Goal: Transaction & Acquisition: Purchase product/service

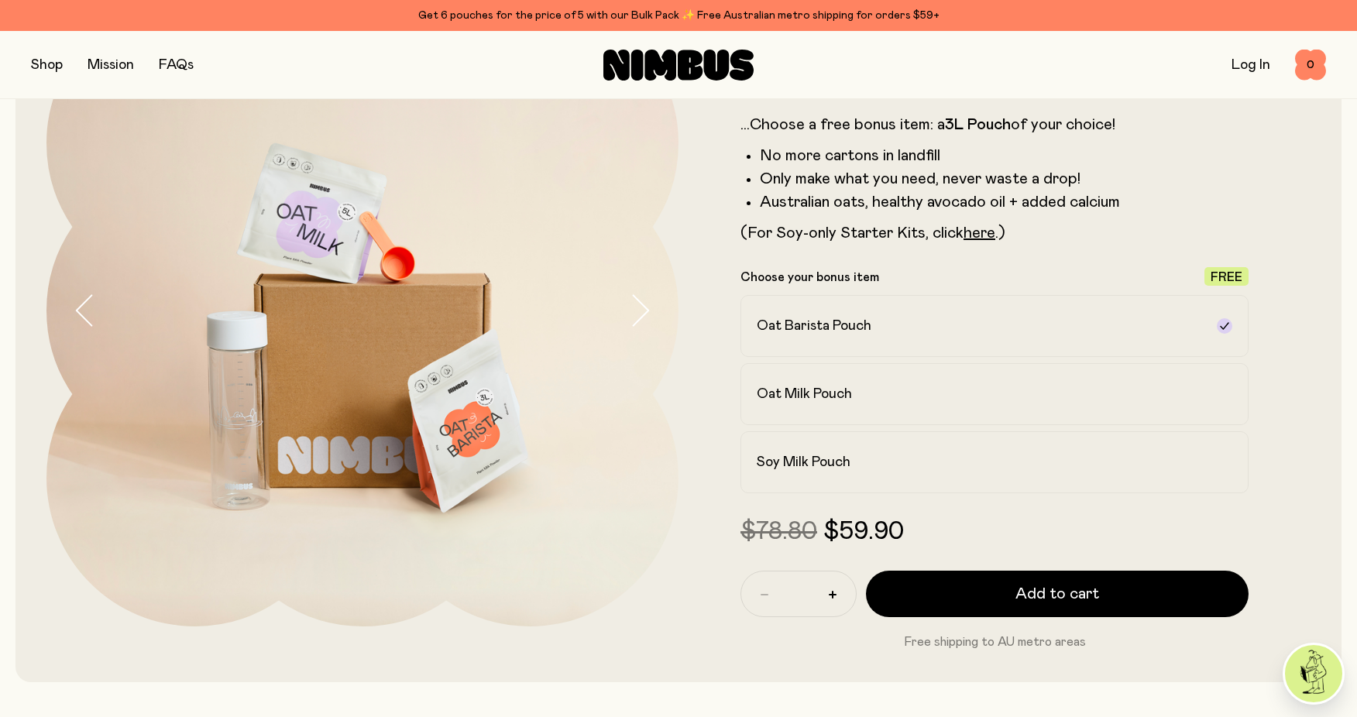
scroll to position [155, 0]
click at [821, 384] on h2 "Oat Milk Pouch" at bounding box center [804, 393] width 95 height 19
click at [867, 450] on label "Soy Milk Pouch" at bounding box center [995, 462] width 508 height 62
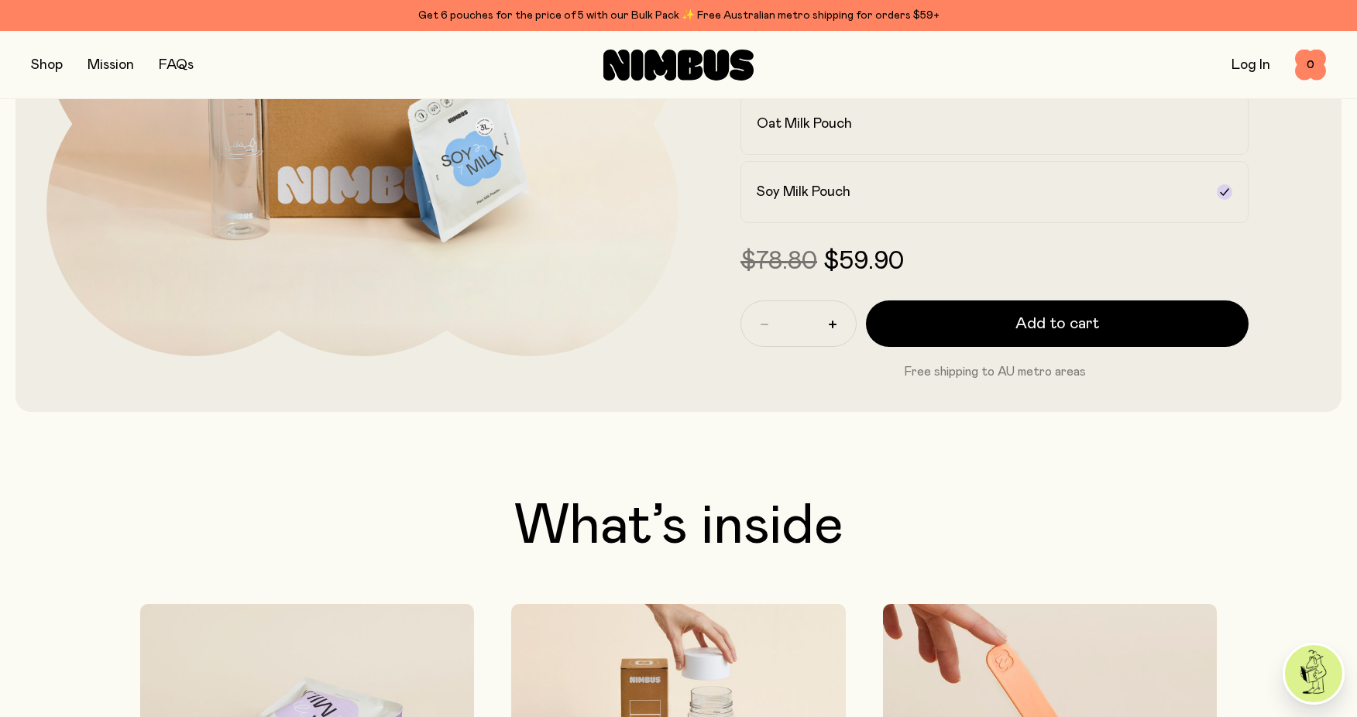
scroll to position [387, 0]
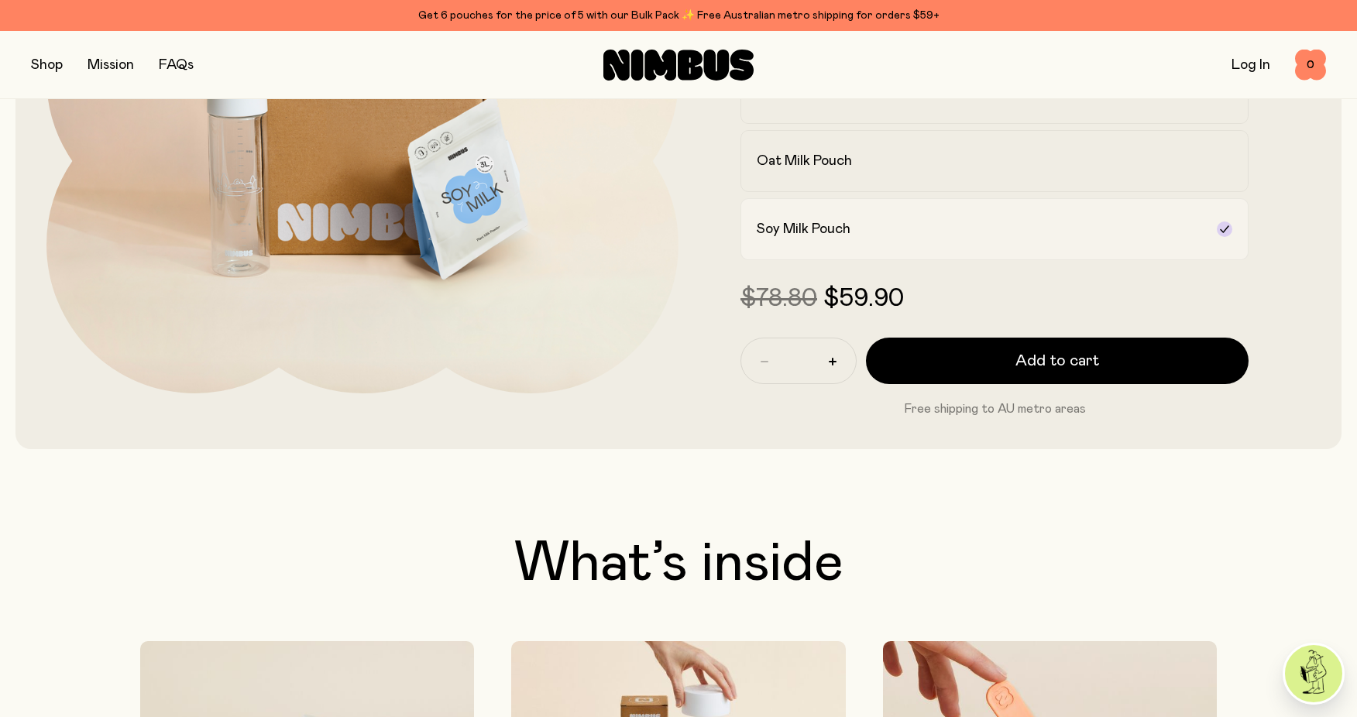
click at [852, 207] on label "Soy Milk Pouch" at bounding box center [995, 229] width 508 height 62
click at [845, 218] on label "Soy Milk Pouch" at bounding box center [995, 229] width 508 height 62
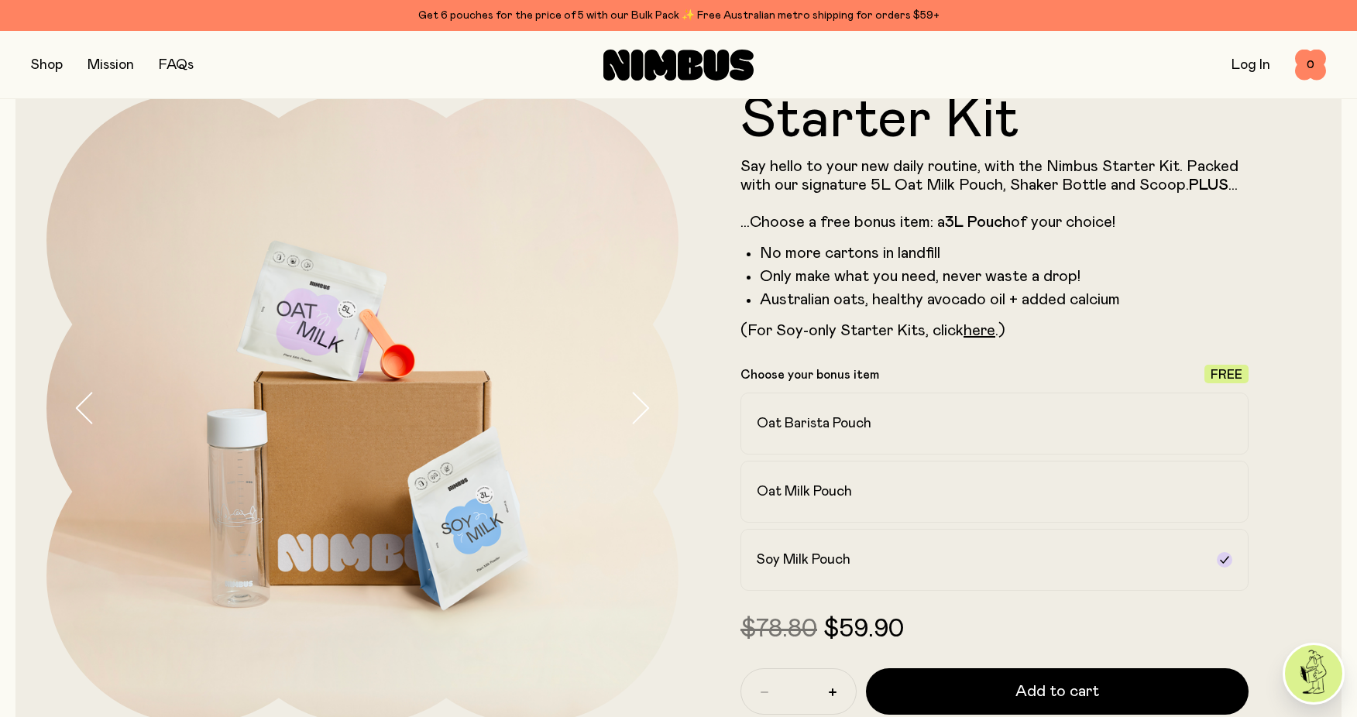
scroll to position [0, 0]
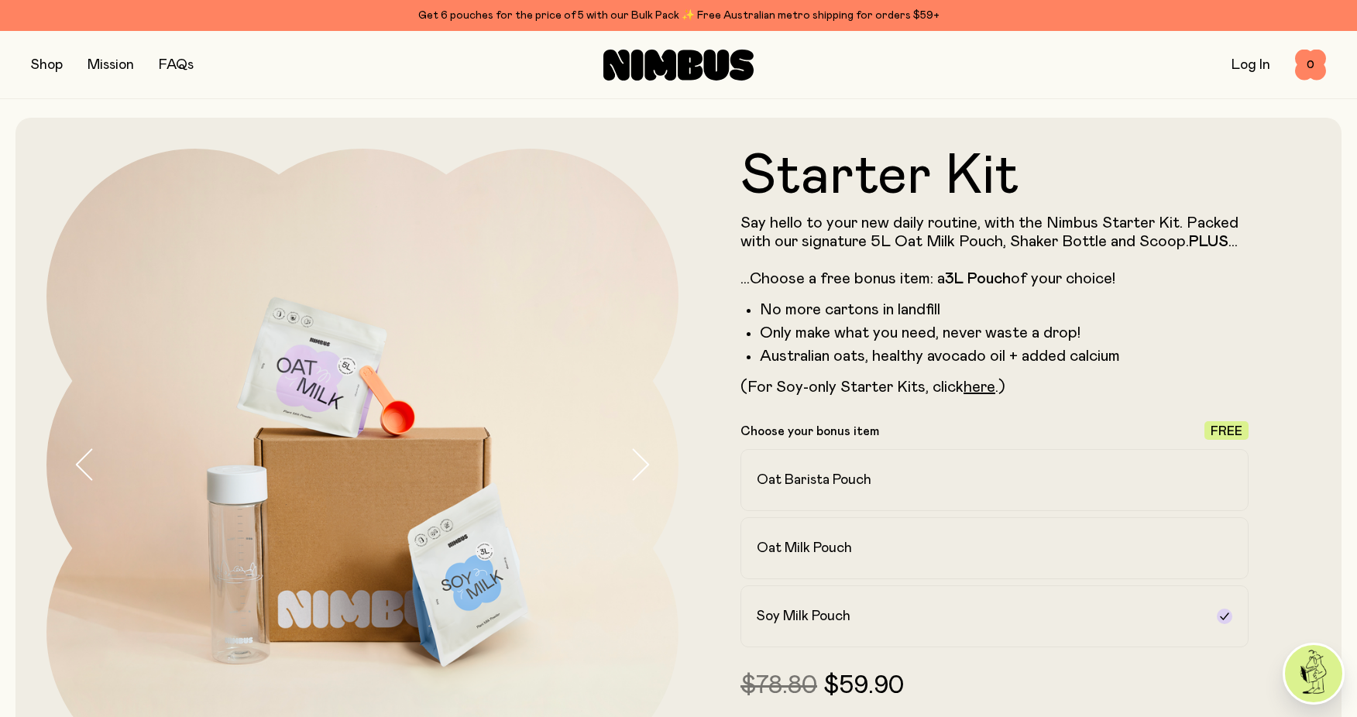
click at [47, 69] on button "button" at bounding box center [47, 65] width 32 height 22
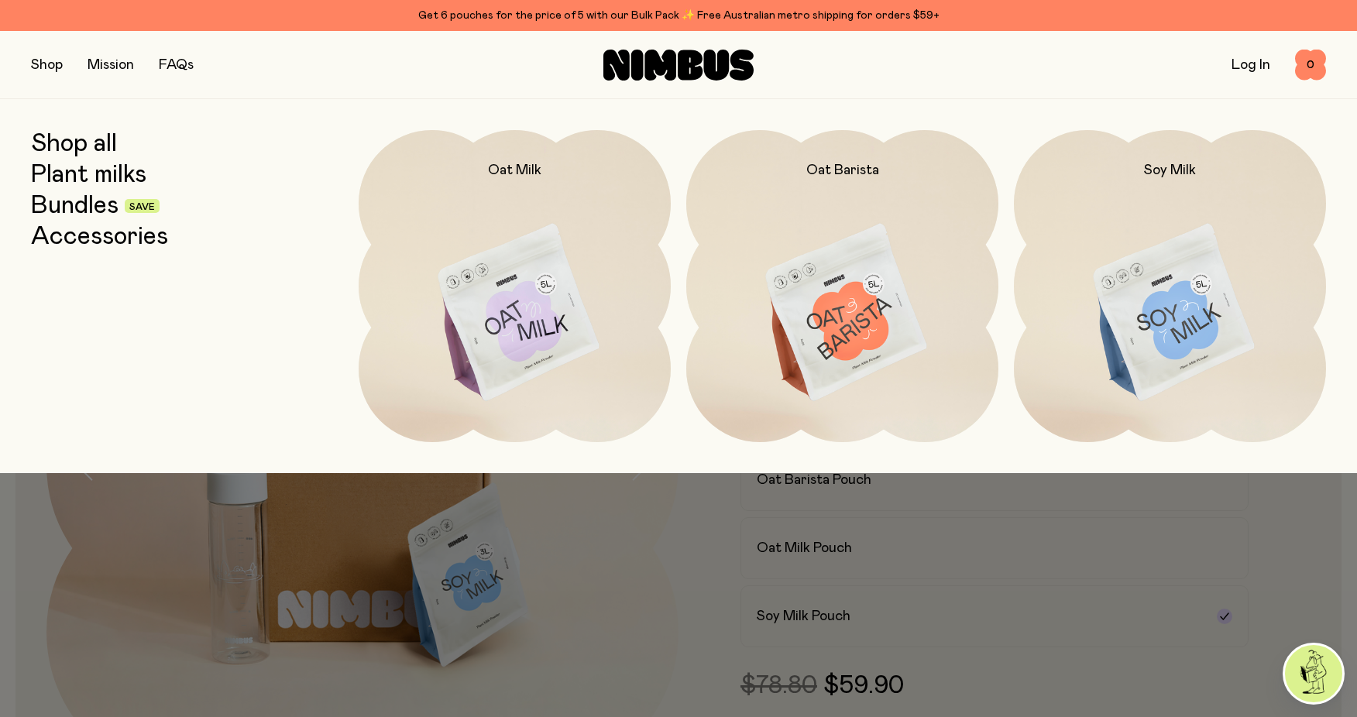
click at [85, 211] on link "Bundles" at bounding box center [75, 206] width 88 height 28
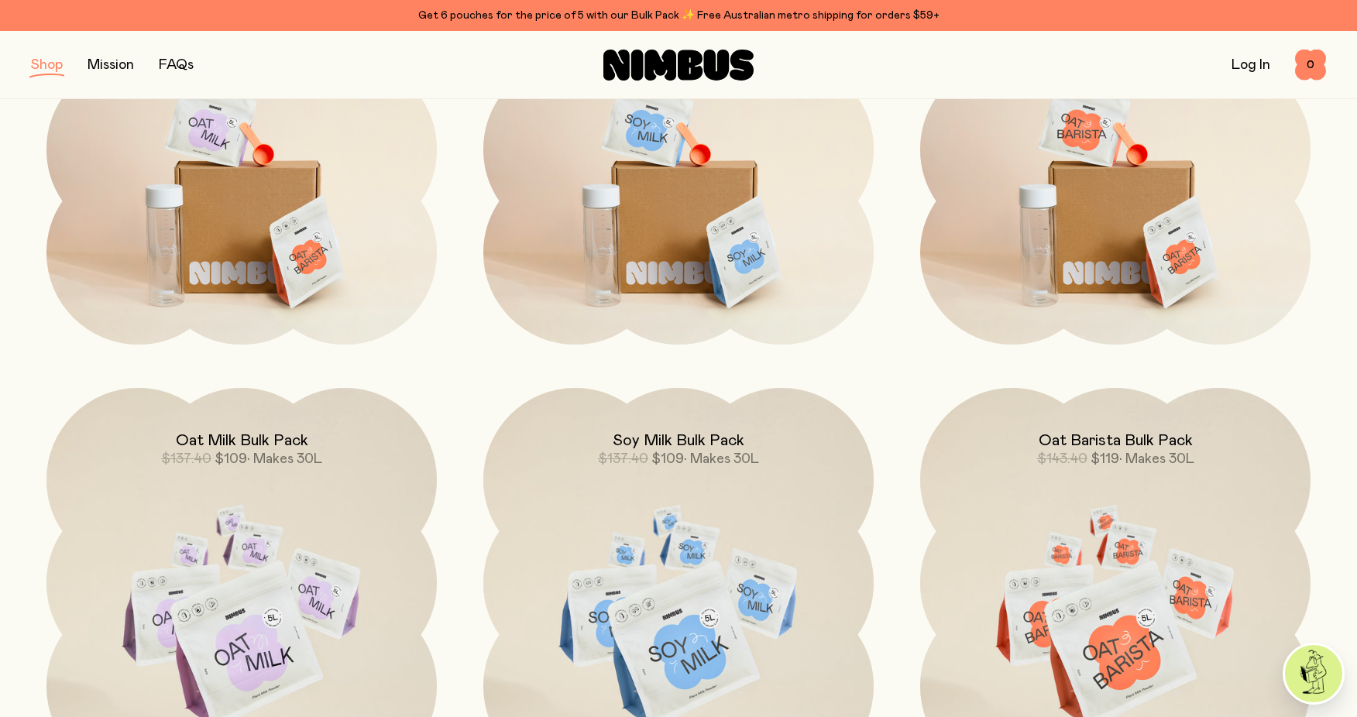
scroll to position [155, 0]
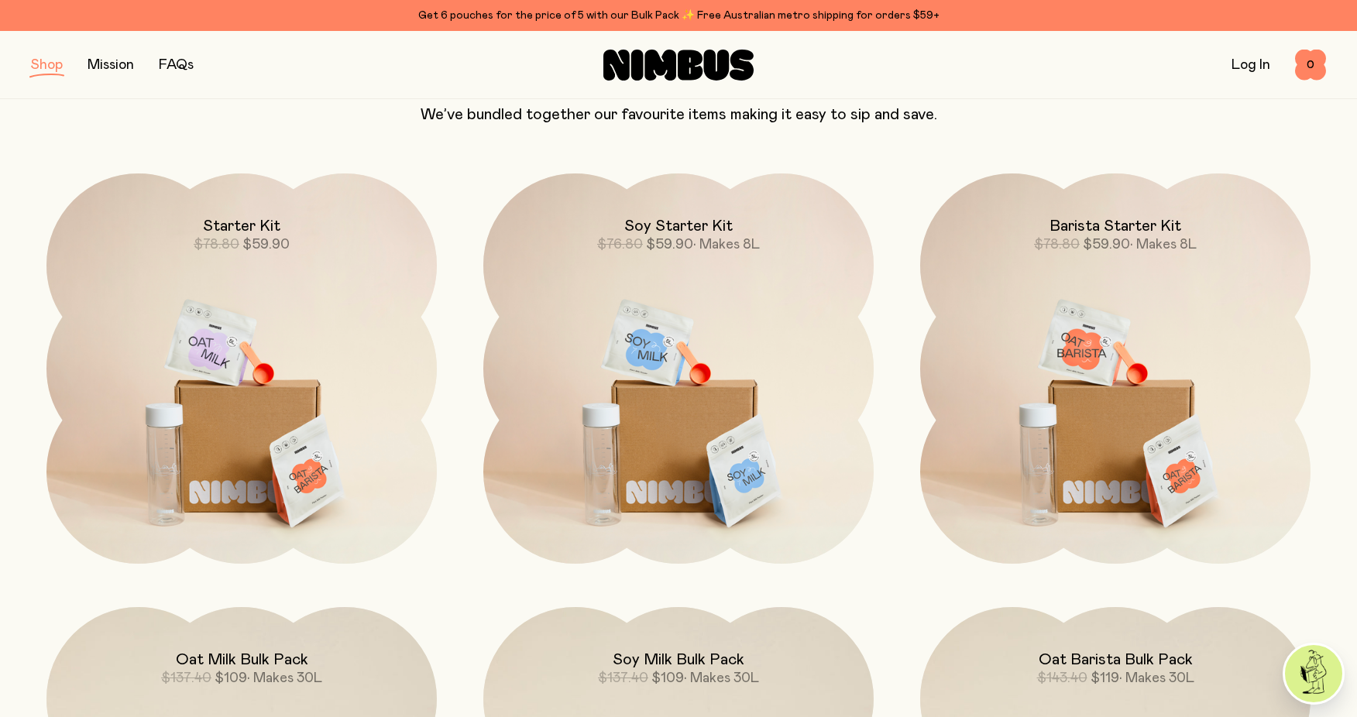
click at [757, 291] on img at bounding box center [678, 403] width 390 height 459
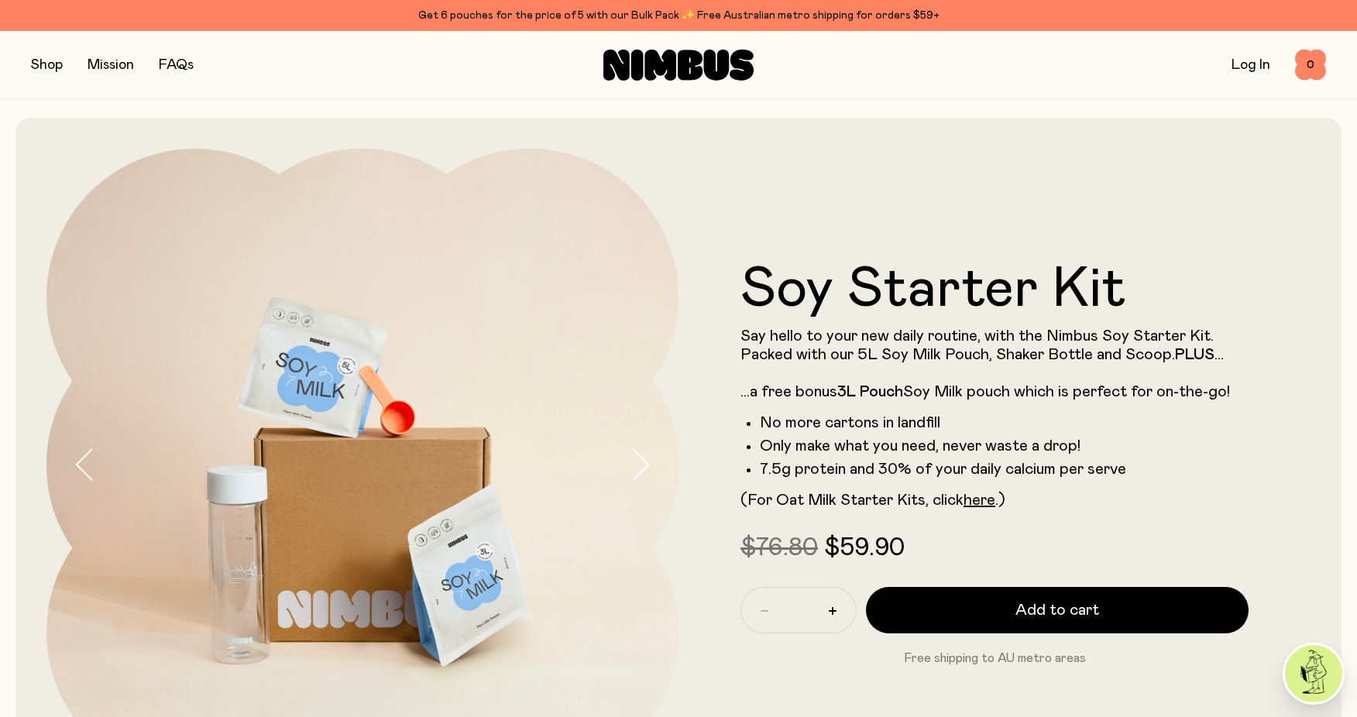
click at [43, 65] on button "button" at bounding box center [47, 65] width 32 height 22
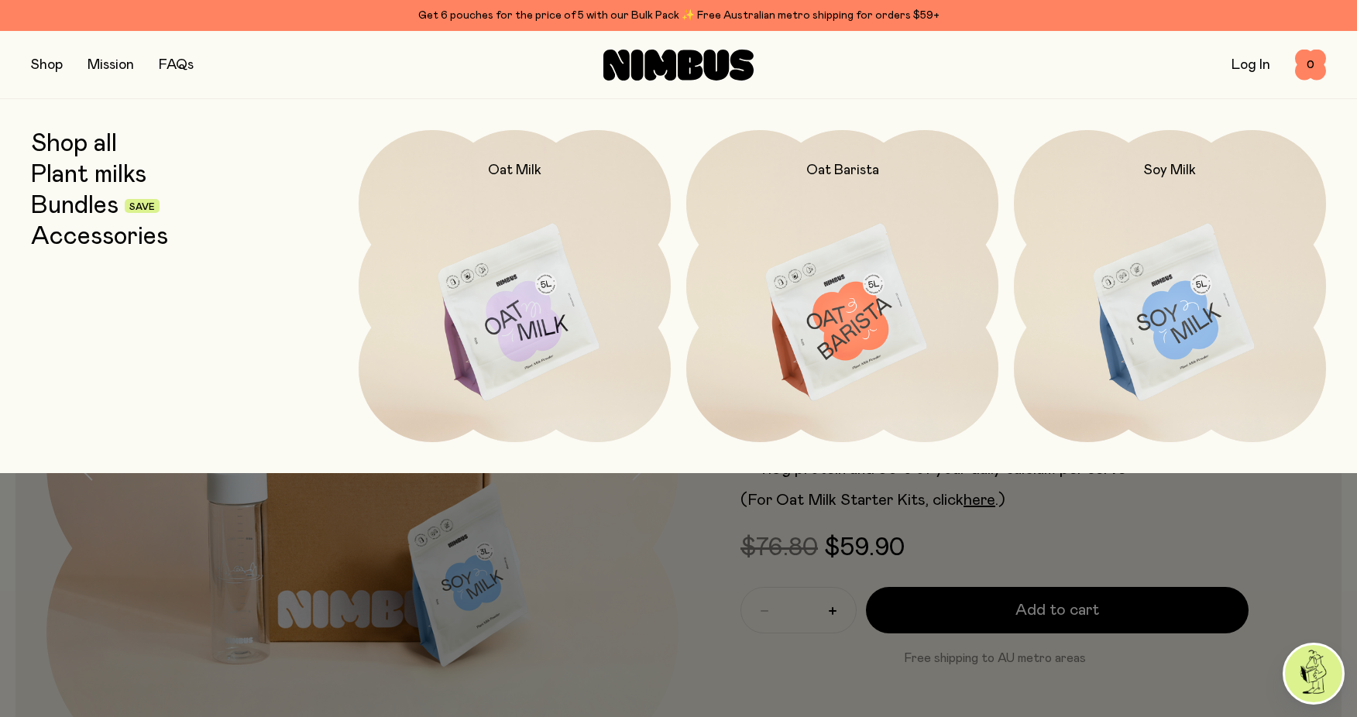
click at [1162, 277] on img at bounding box center [1170, 313] width 312 height 367
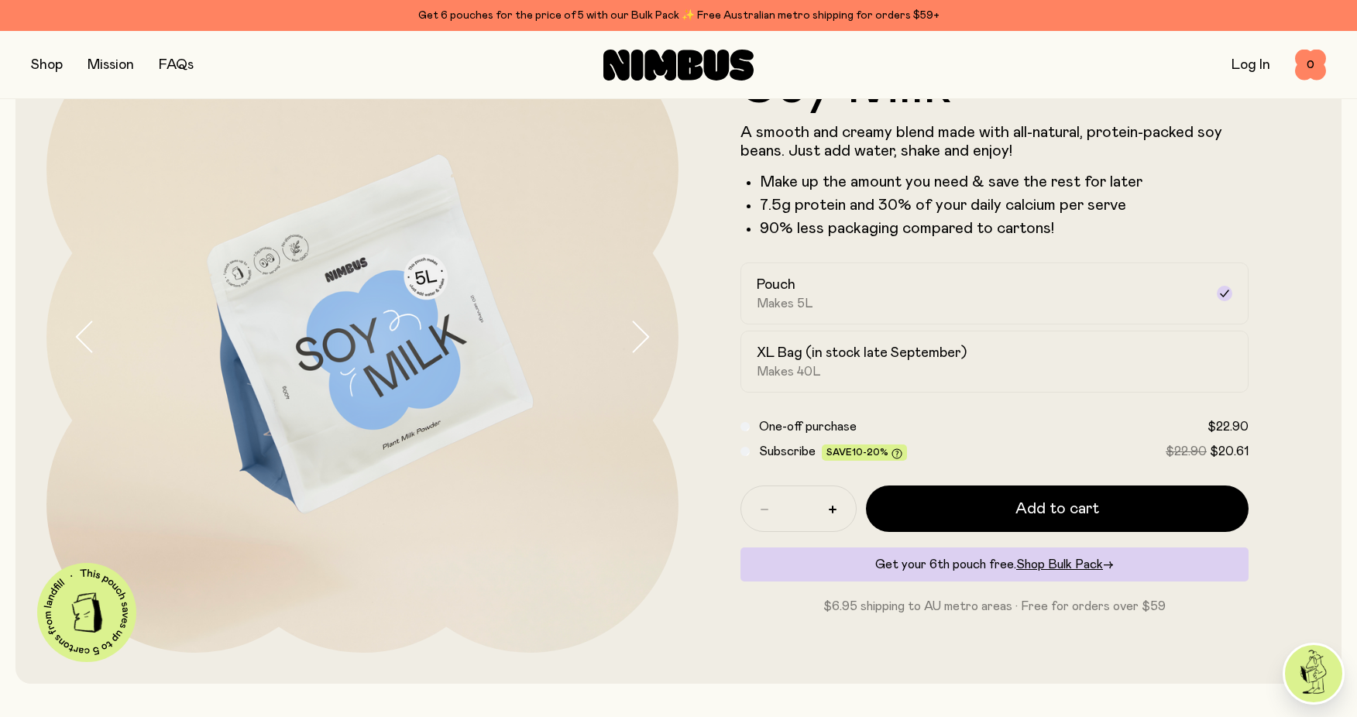
scroll to position [155, 0]
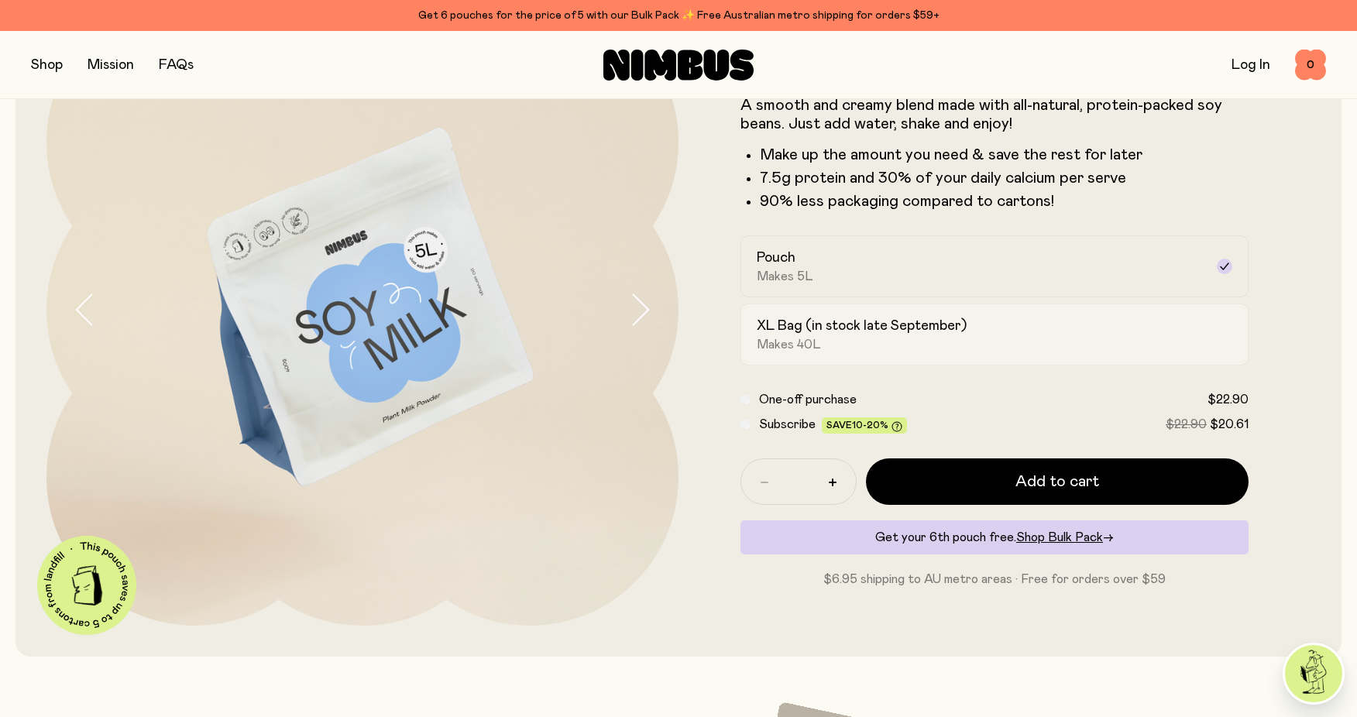
click at [796, 337] on span "Makes 40L" at bounding box center [789, 344] width 64 height 15
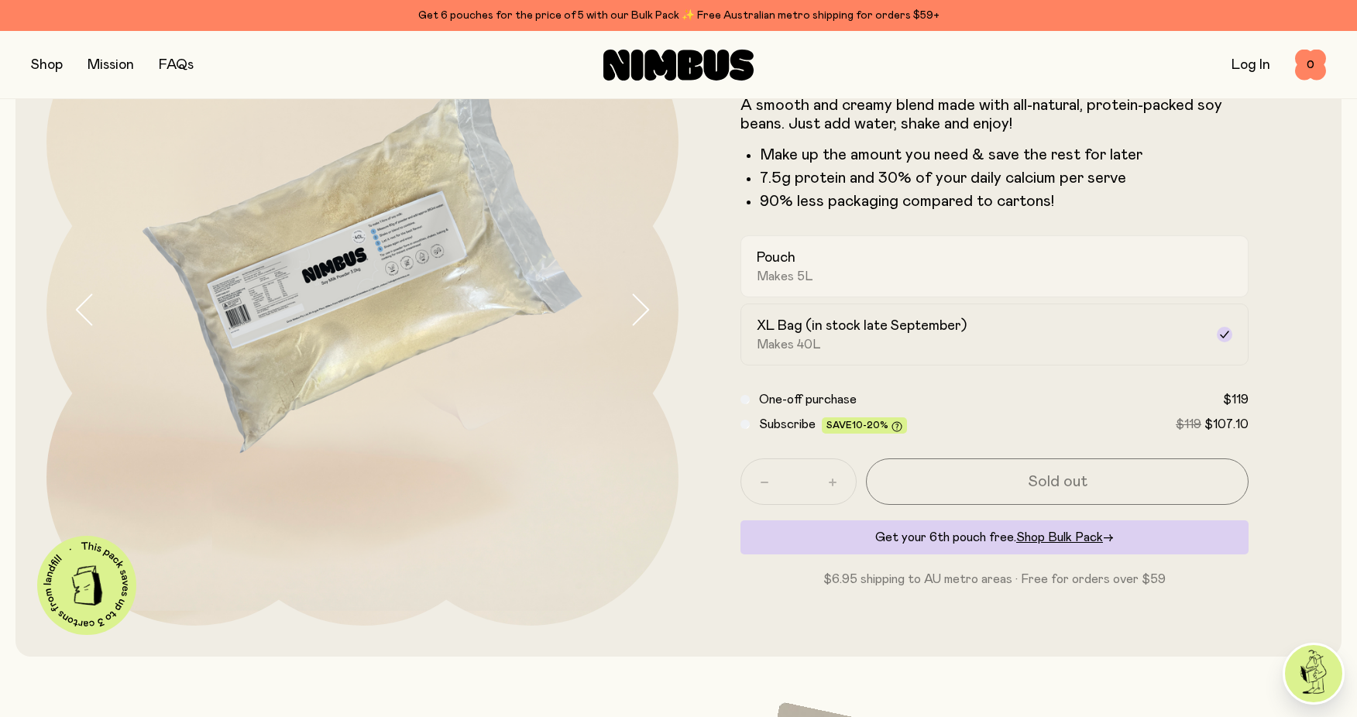
click at [807, 277] on span "Makes 5L" at bounding box center [785, 276] width 57 height 15
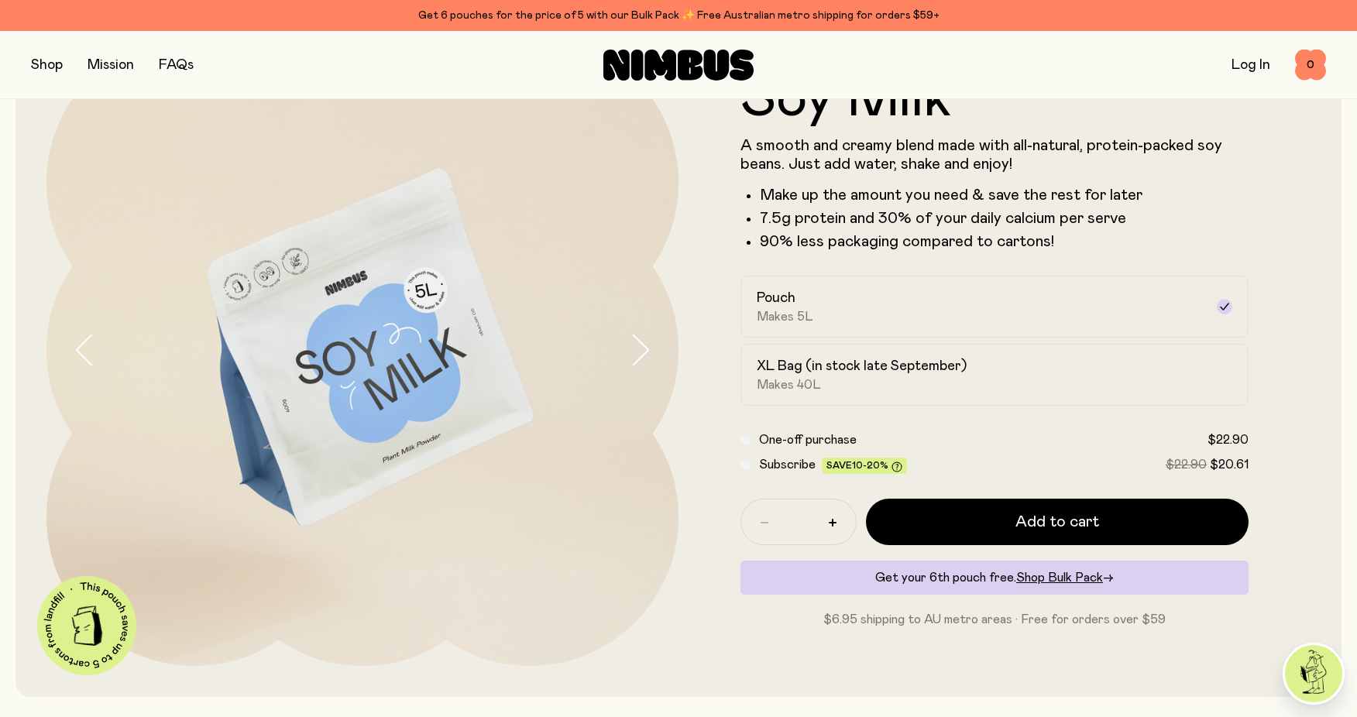
scroll to position [0, 0]
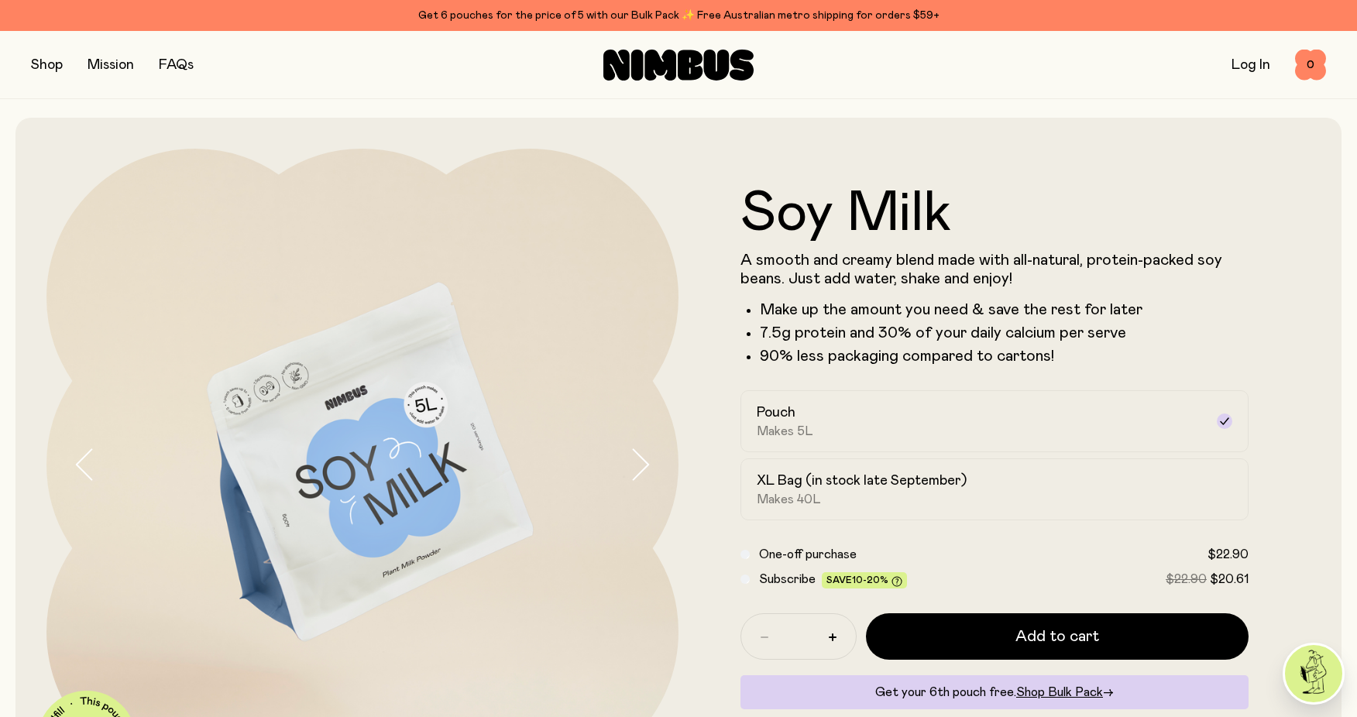
click at [407, 373] on img at bounding box center [362, 465] width 632 height 632
click at [646, 465] on icon "button" at bounding box center [640, 465] width 22 height 33
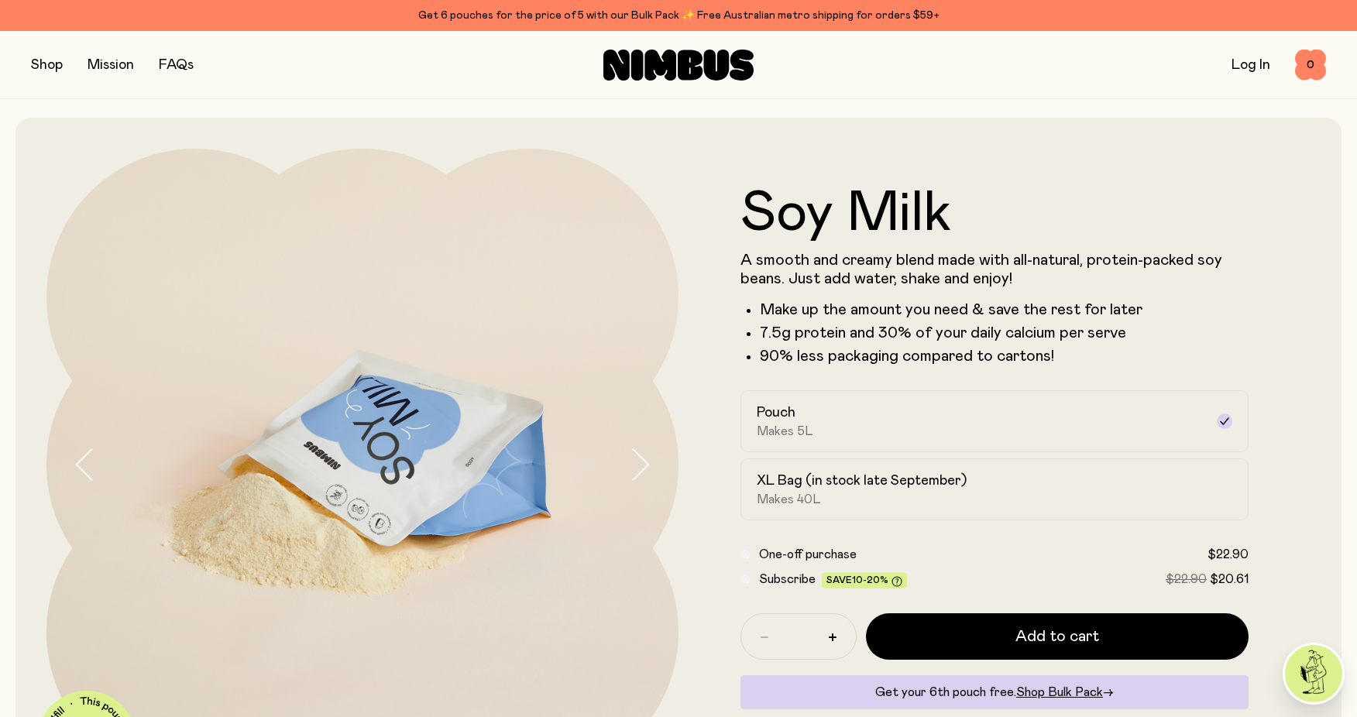
click at [645, 465] on icon "button" at bounding box center [640, 465] width 22 height 33
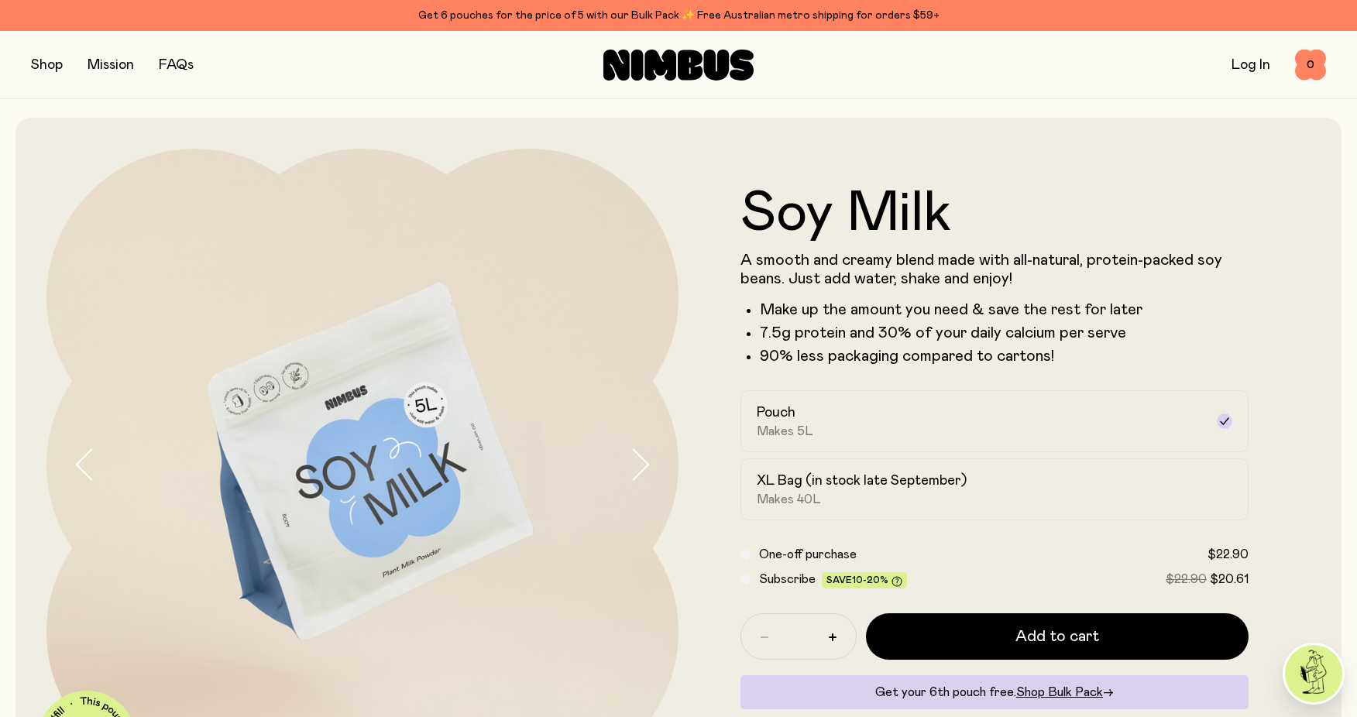
click at [644, 463] on icon "button" at bounding box center [640, 465] width 22 height 33
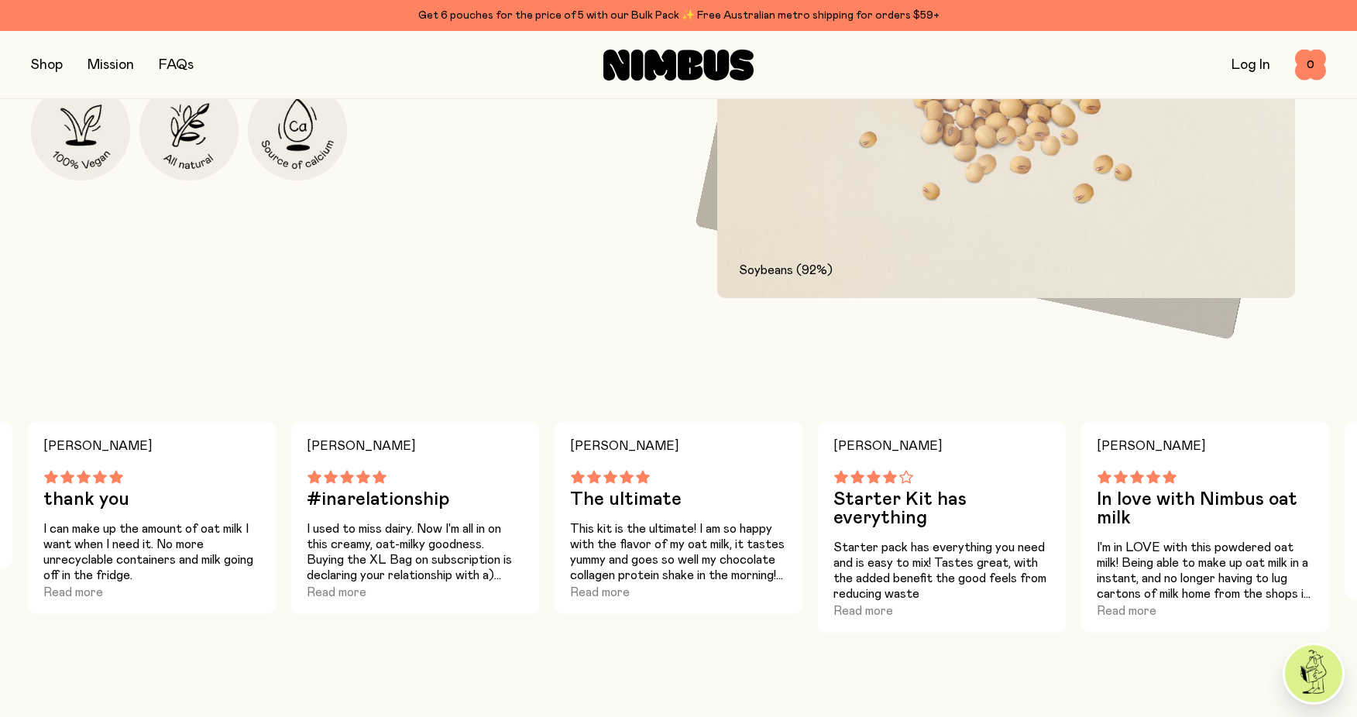
scroll to position [1007, 0]
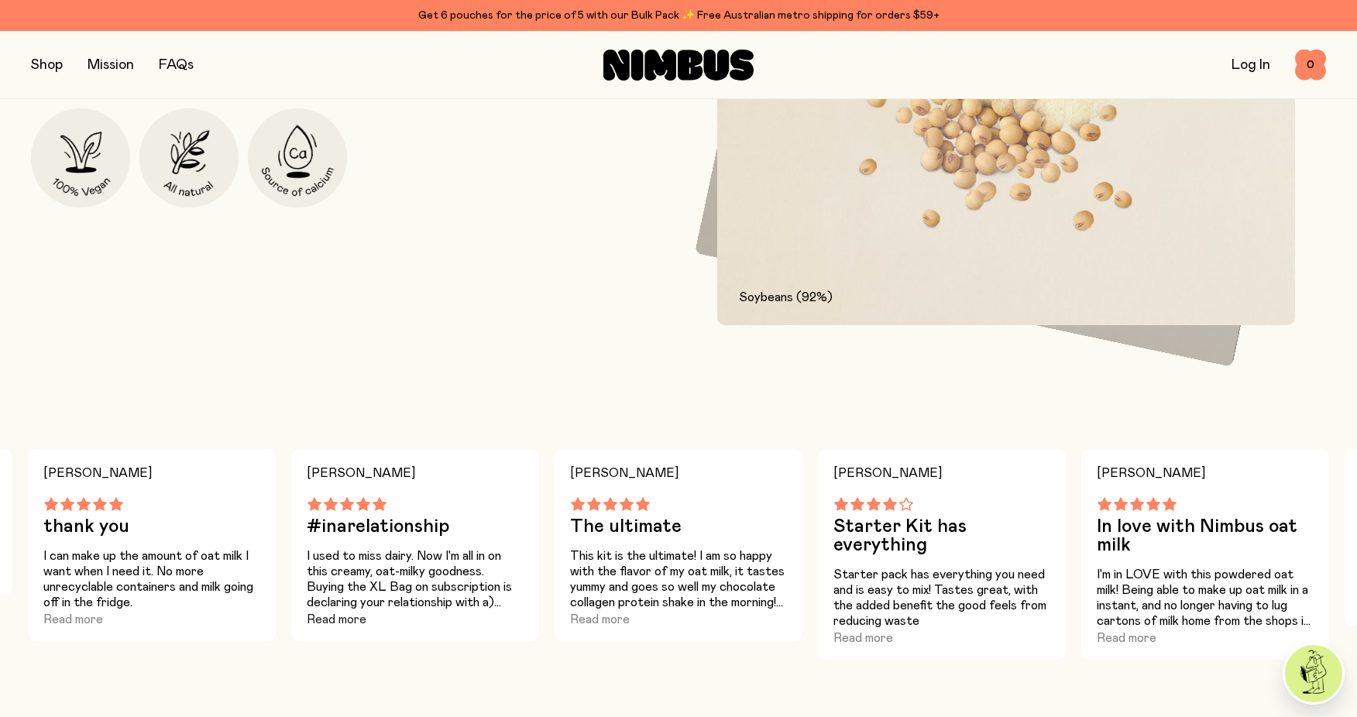
click at [341, 621] on button "Read more" at bounding box center [337, 620] width 60 height 19
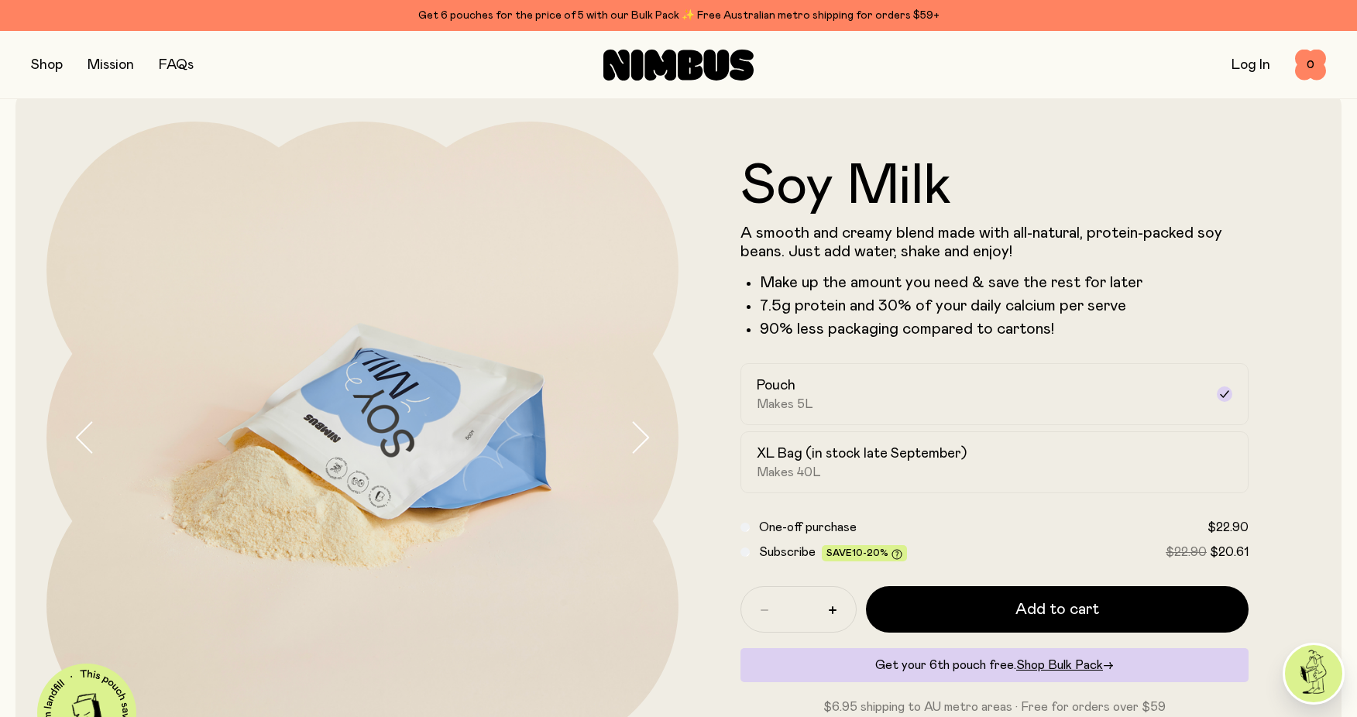
scroll to position [0, 0]
